Goal: Task Accomplishment & Management: Use online tool/utility

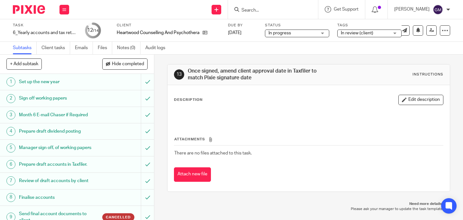
scroll to position [118, 0]
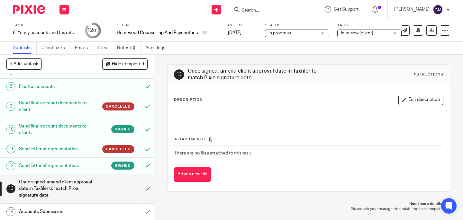
click at [267, 11] on input "Search" at bounding box center [270, 11] width 58 height 6
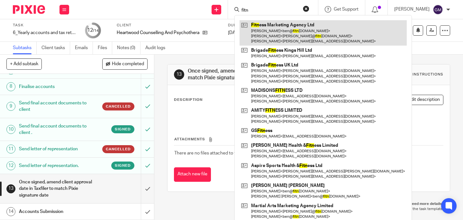
type input "fitn"
click at [283, 34] on link at bounding box center [322, 32] width 167 height 25
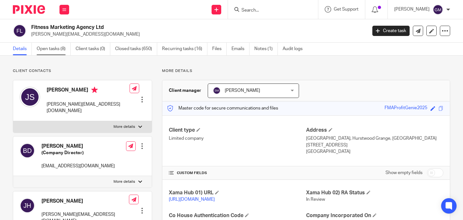
click at [62, 47] on link "Open tasks (8)" at bounding box center [54, 49] width 34 height 13
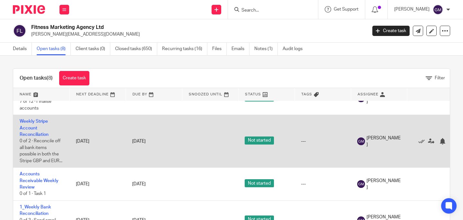
scroll to position [136, 0]
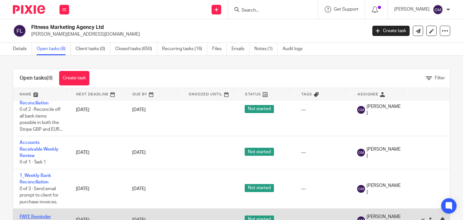
click at [34, 215] on link "PAYE Reminder" at bounding box center [35, 217] width 31 height 4
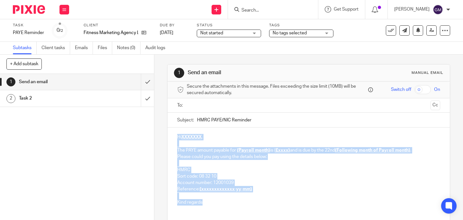
drag, startPoint x: 173, startPoint y: 136, endPoint x: 210, endPoint y: 202, distance: 75.6
click at [210, 202] on div "Hi XXXXXXX , The PAYE amount payable for {Payroll month} is { £xxxx} and is due…" at bounding box center [308, 169] width 282 height 83
paste div
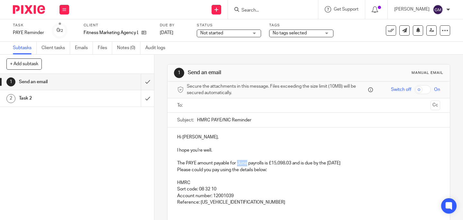
drag, startPoint x: 236, startPoint y: 163, endPoint x: 239, endPoint y: 166, distance: 4.3
click at [245, 163] on p "The PAYE amount payable for June payrolls is £15,098.03 and is due by the 22nd …" at bounding box center [308, 163] width 263 height 6
drag, startPoint x: 343, startPoint y: 164, endPoint x: 366, endPoint y: 162, distance: 23.2
click at [363, 165] on p "The PAYE amount payable for August payrolls is £15,098.03 and is due by the 22n…" at bounding box center [308, 163] width 263 height 6
drag, startPoint x: 275, startPoint y: 164, endPoint x: 294, endPoint y: 164, distance: 18.6
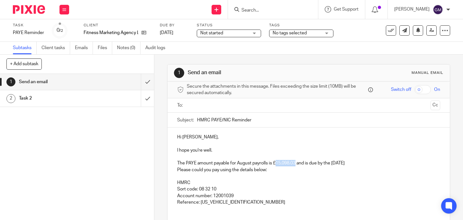
click at [294, 164] on p "The PAYE amount payable for August payrolls is £15,098.03 and is due by the 22n…" at bounding box center [308, 163] width 263 height 6
click at [278, 164] on p "The PAYE amount payable for August payrolls is ££14,905.47 and is due by the 22…" at bounding box center [308, 163] width 263 height 6
click at [251, 202] on p "Reference: 475PG009879732604" at bounding box center [308, 202] width 263 height 6
click at [211, 108] on input "text" at bounding box center [308, 105] width 239 height 7
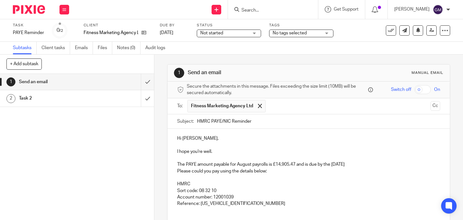
scroll to position [49, 0]
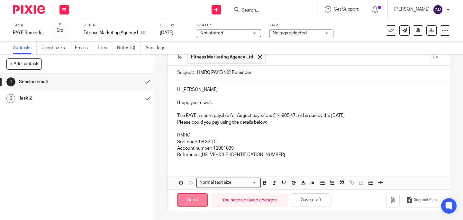
click at [194, 200] on input "Send" at bounding box center [192, 200] width 31 height 14
type input "Sent"
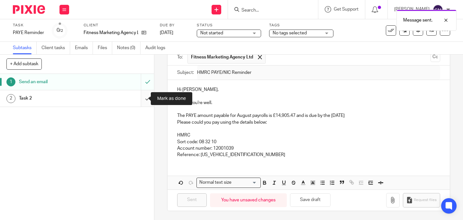
click at [140, 99] on input "submit" at bounding box center [77, 98] width 154 height 16
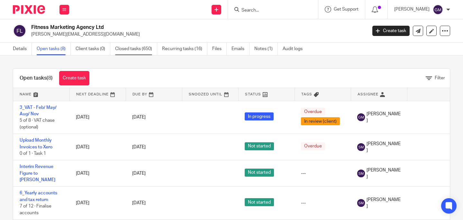
click at [133, 52] on link "Closed tasks (650)" at bounding box center [136, 49] width 42 height 13
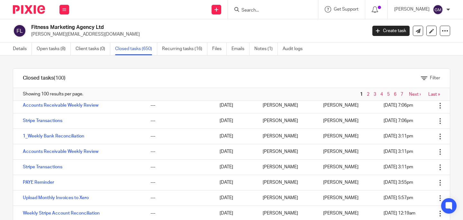
scroll to position [261, 0]
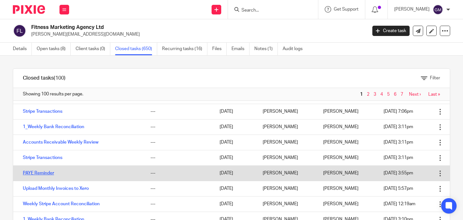
click at [44, 174] on link "PAYE Reminder" at bounding box center [38, 173] width 31 height 4
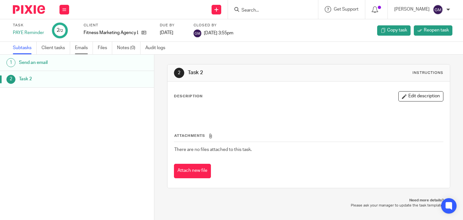
click at [86, 50] on link "Emails" at bounding box center [84, 48] width 18 height 13
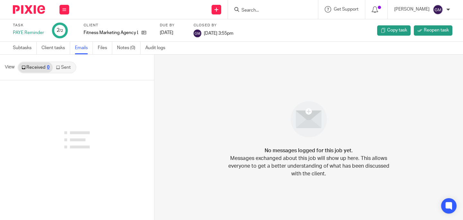
click at [55, 71] on link "Sent" at bounding box center [64, 67] width 22 height 10
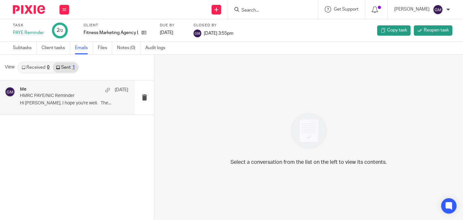
click at [75, 102] on p "Hi Janine, I hope you're well. The..." at bounding box center [74, 103] width 108 height 5
click at [96, 105] on p "Hi Janine, I hope you're well. The..." at bounding box center [74, 103] width 108 height 5
click at [33, 64] on link "Received 0" at bounding box center [35, 67] width 34 height 10
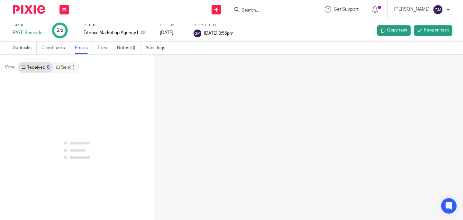
click at [73, 68] on div "1" at bounding box center [73, 67] width 3 height 4
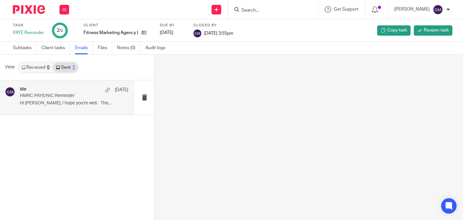
click at [66, 103] on p "Hi Janine, I hope you're well. The..." at bounding box center [74, 103] width 108 height 5
click at [83, 107] on div "Me 20 Aug HMRC PAYE/NIC Reminder Hi Janine, I hope you're well. The..." at bounding box center [74, 98] width 108 height 22
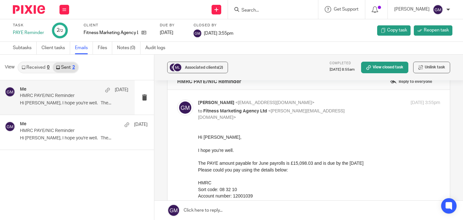
scroll to position [15, 0]
drag, startPoint x: 394, startPoint y: 265, endPoint x: 259, endPoint y: 178, distance: 159.8
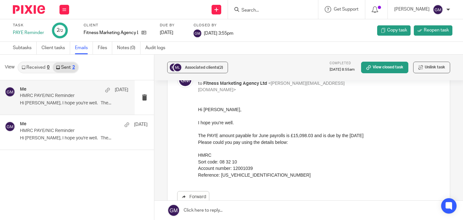
scroll to position [42, 0]
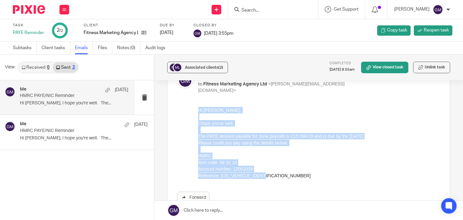
drag, startPoint x: 272, startPoint y: 177, endPoint x: 174, endPoint y: 110, distance: 118.8
click at [198, 110] on html "Hi Janine, I hope you're well. The PAYE amount payable for June payrolls is £15…" at bounding box center [319, 143] width 242 height 72
copy div "Hi Janine, I hope you're well. The PAYE amount payable for June payrolls is £15…"
